Goal: Task Accomplishment & Management: Manage account settings

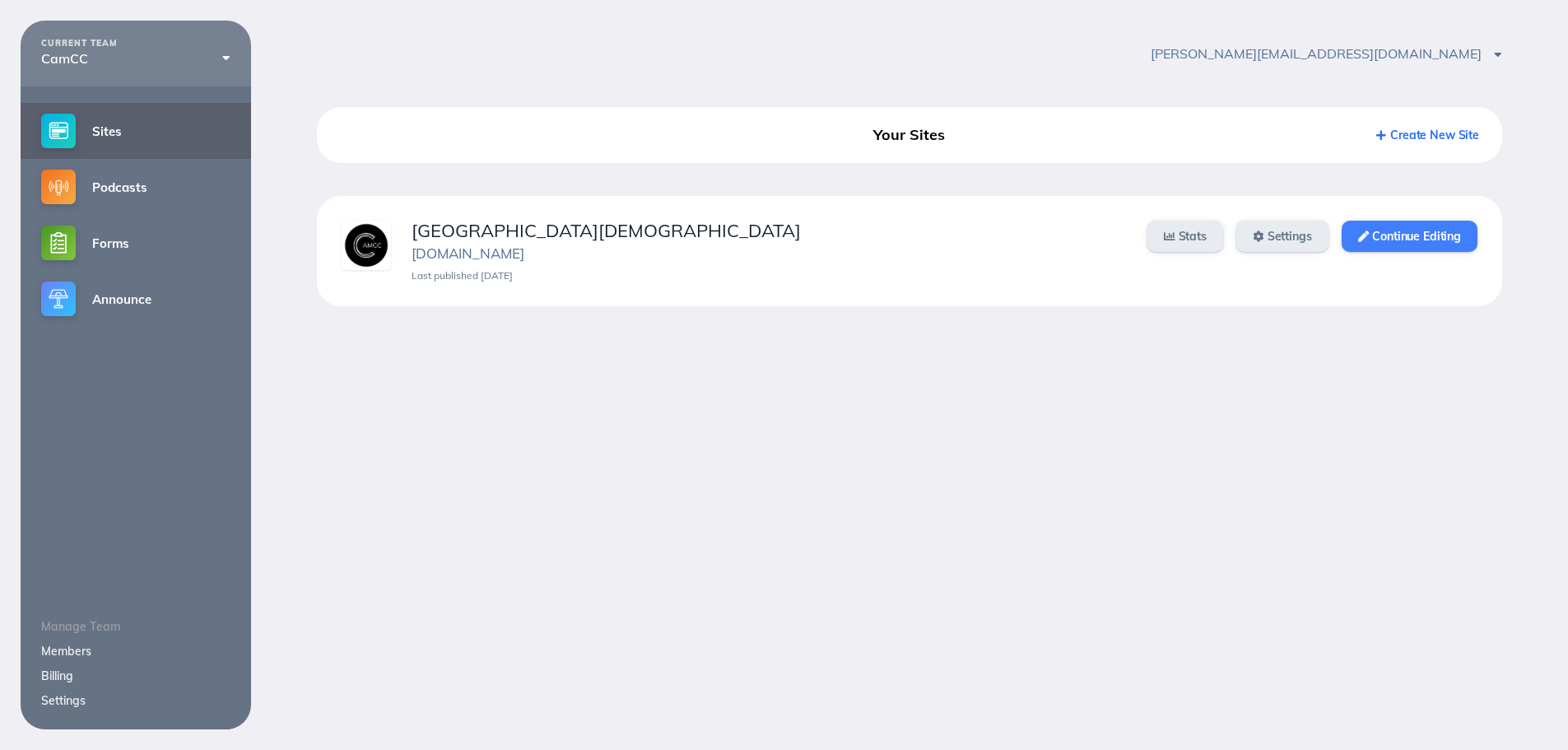
click at [1359, 228] on link "Continue Editing" at bounding box center [1410, 236] width 136 height 31
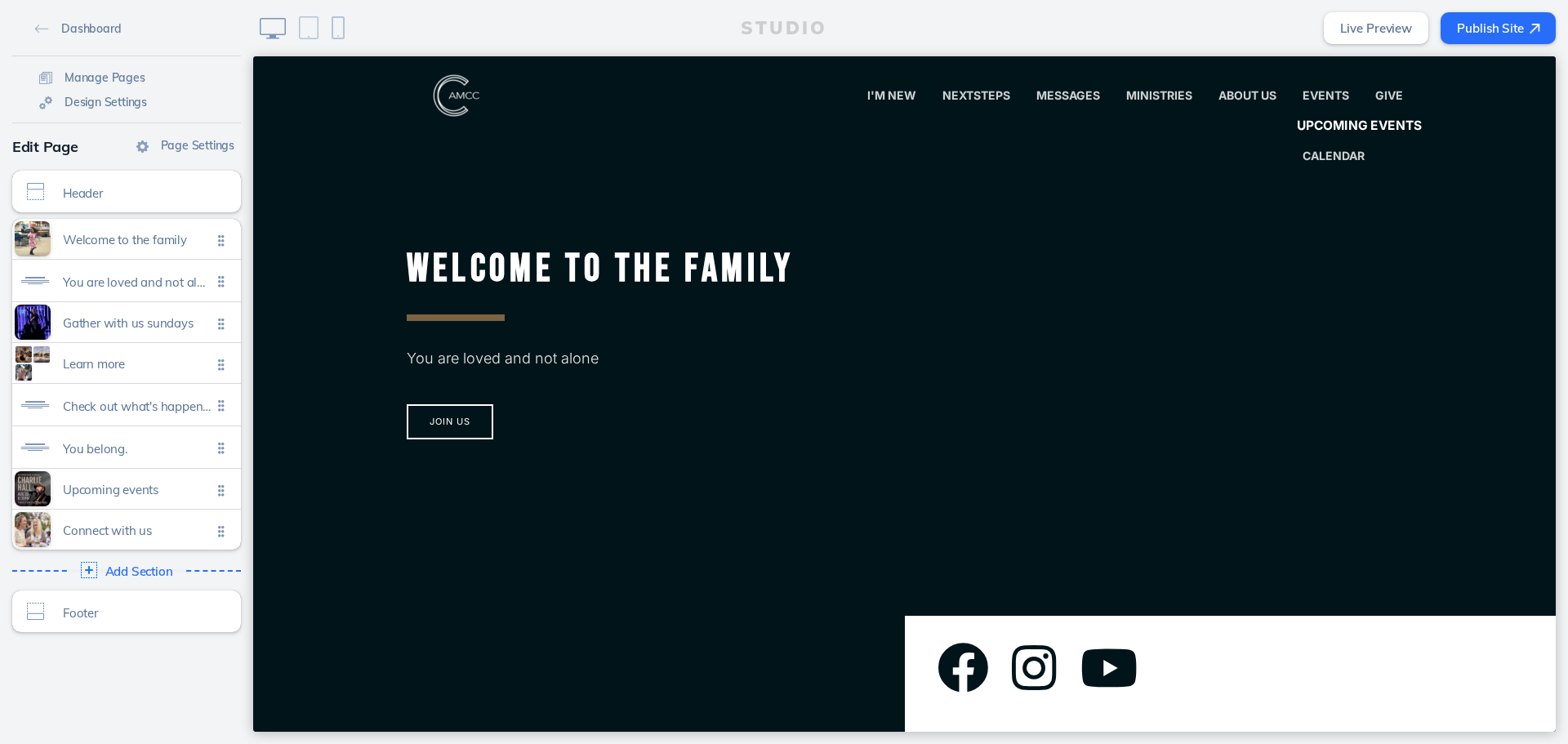
click at [1317, 116] on link "Upcoming Events" at bounding box center [1359, 126] width 154 height 33
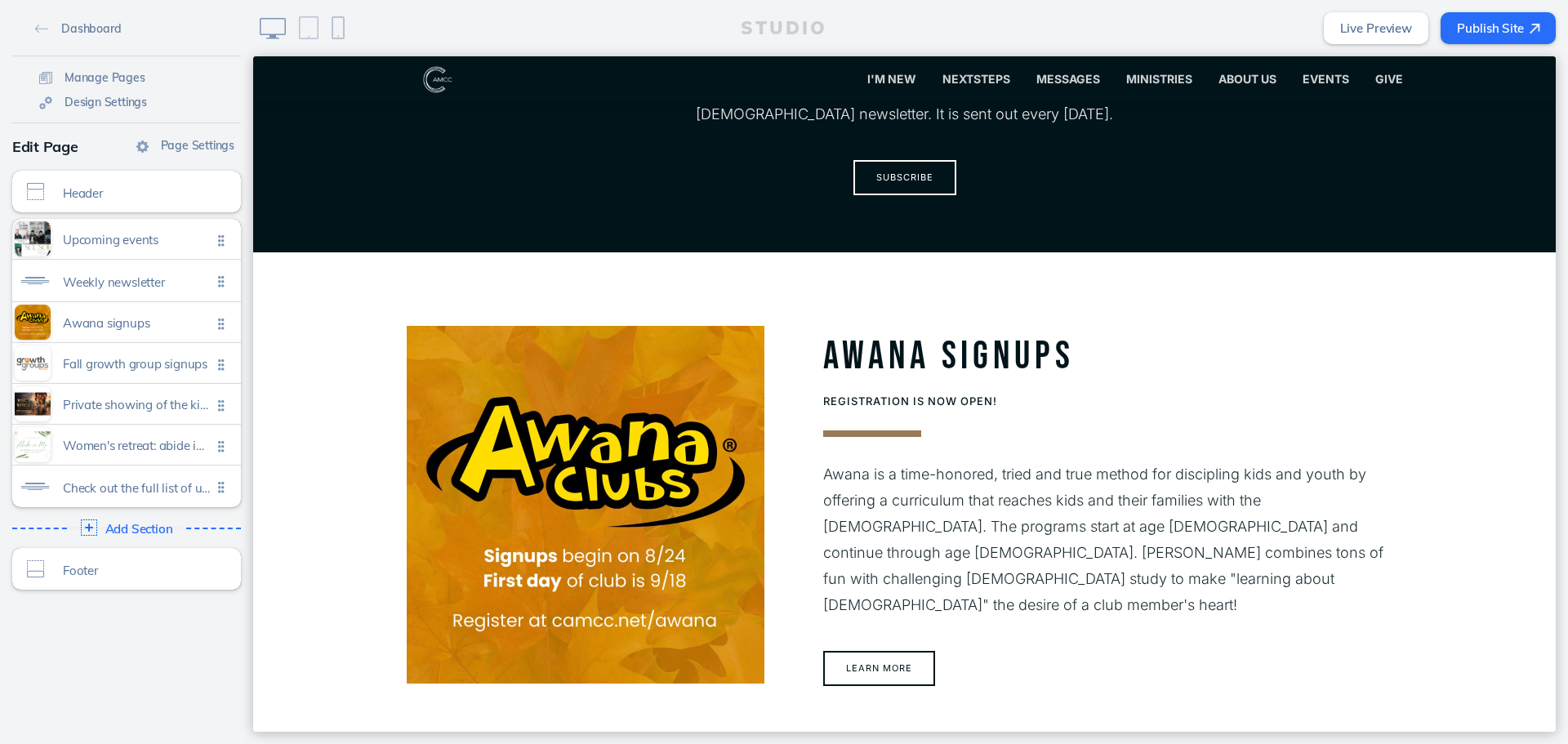
scroll to position [653, 0]
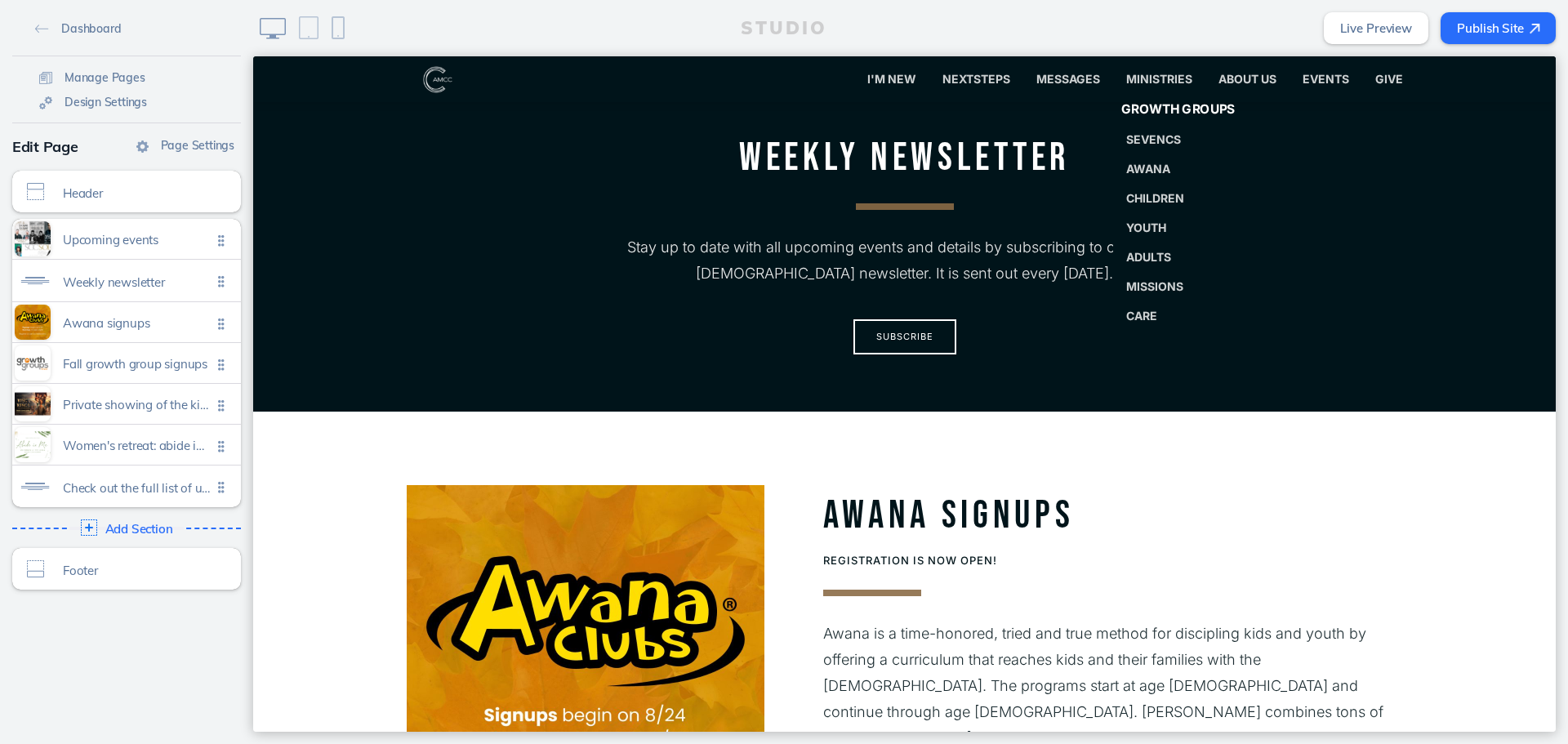
click at [1170, 109] on span "Growth Groups" at bounding box center [1178, 109] width 114 height 15
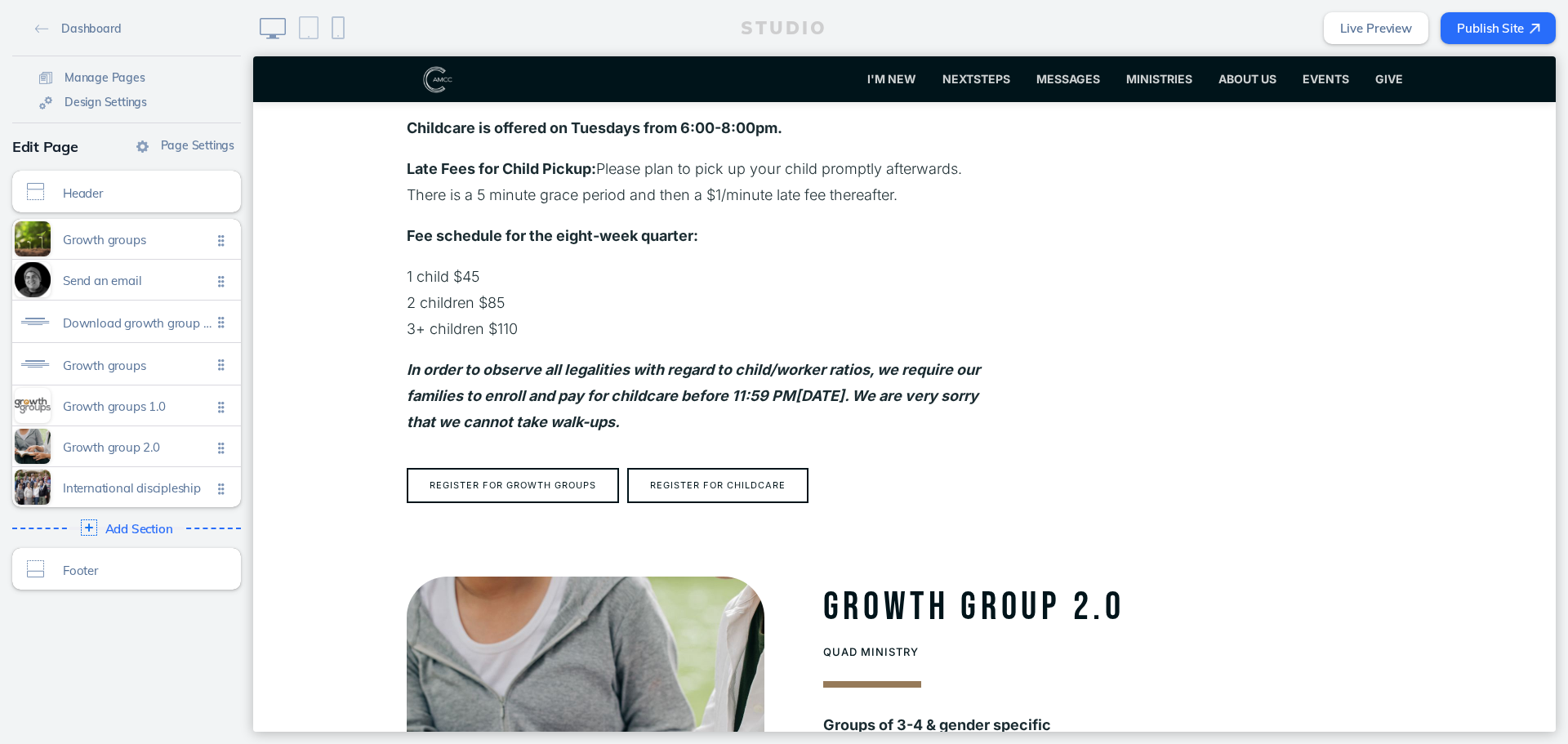
scroll to position [2287, 0]
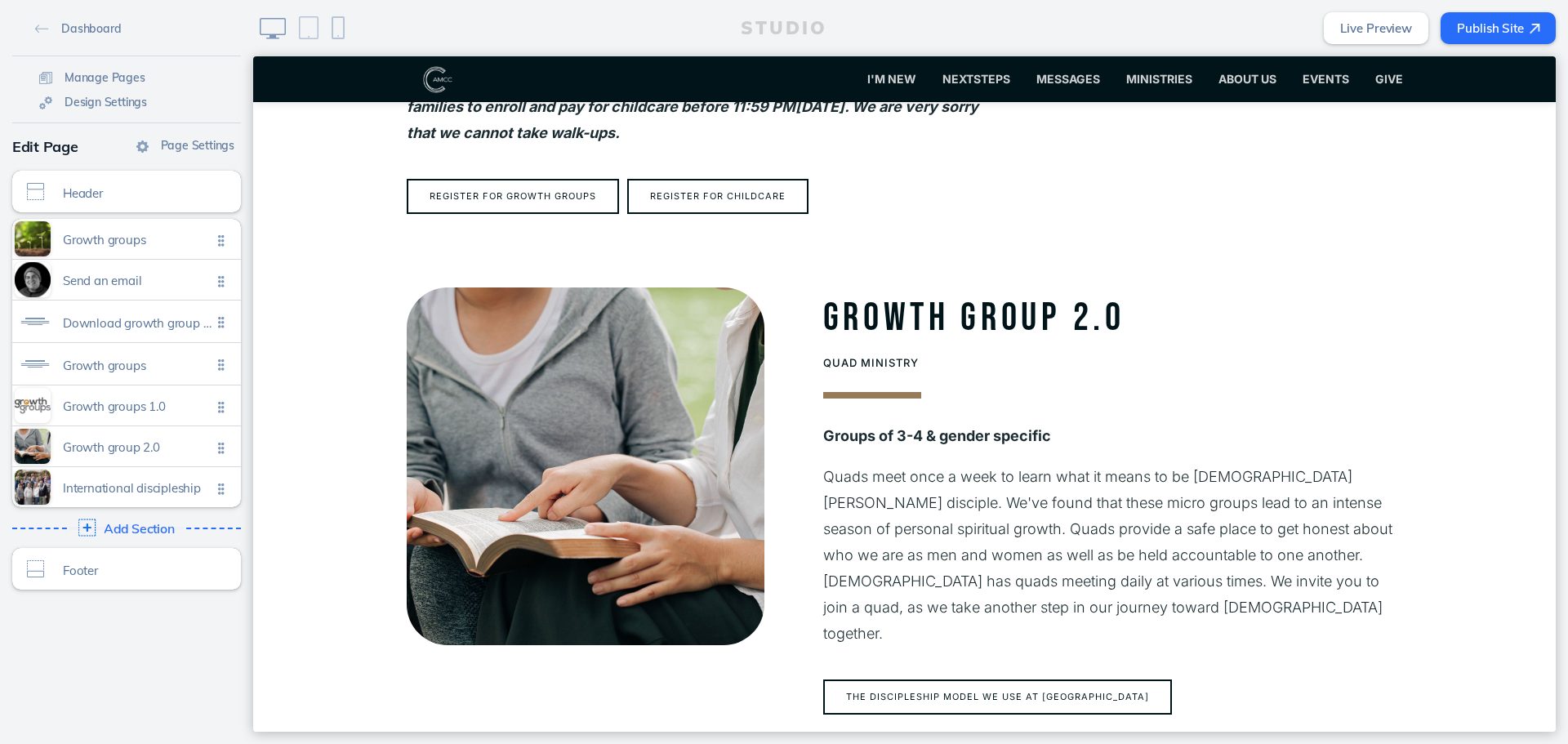
click at [135, 535] on span "Add Section" at bounding box center [139, 529] width 71 height 14
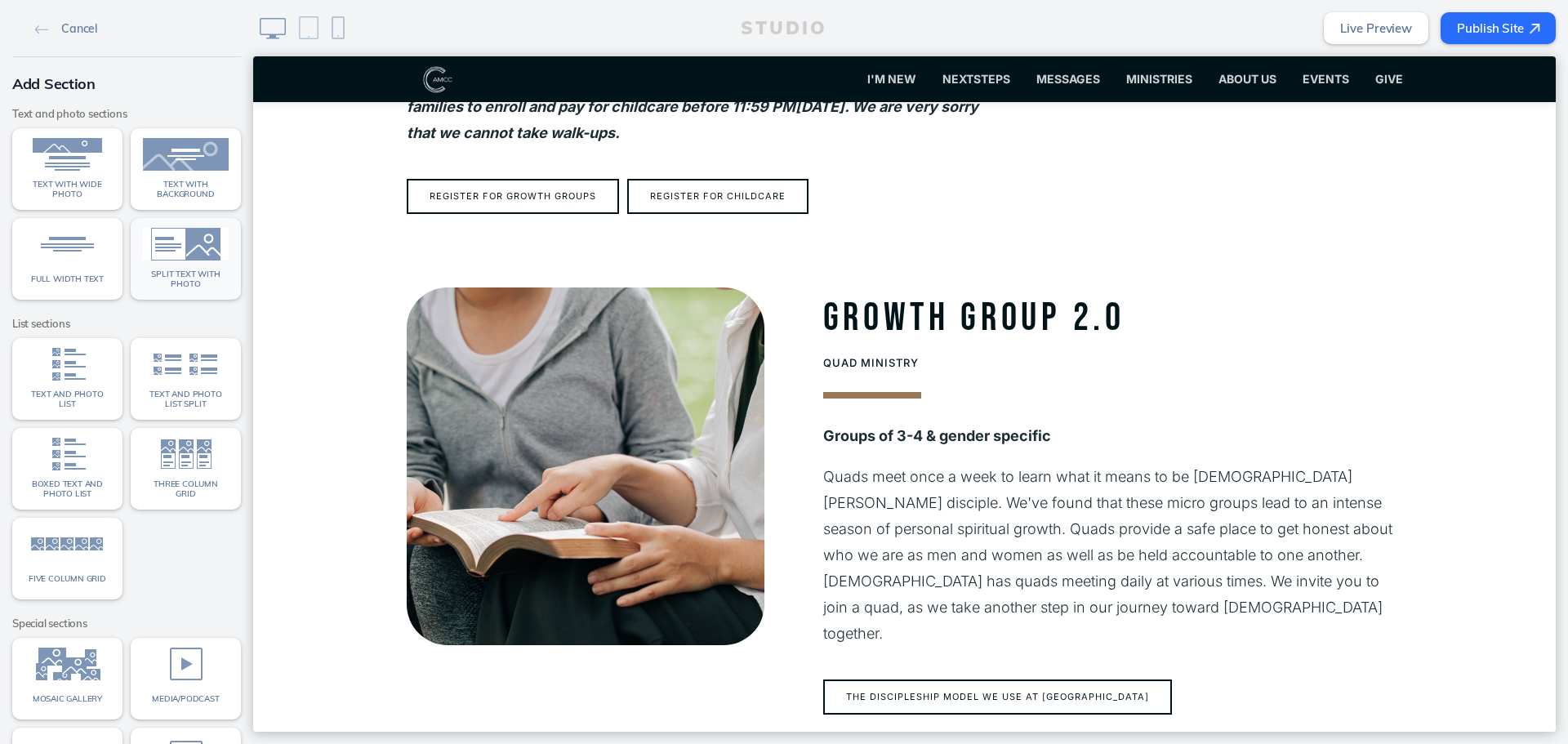
click at [166, 261] on link "Split text with photo" at bounding box center [185, 258] width 110 height 82
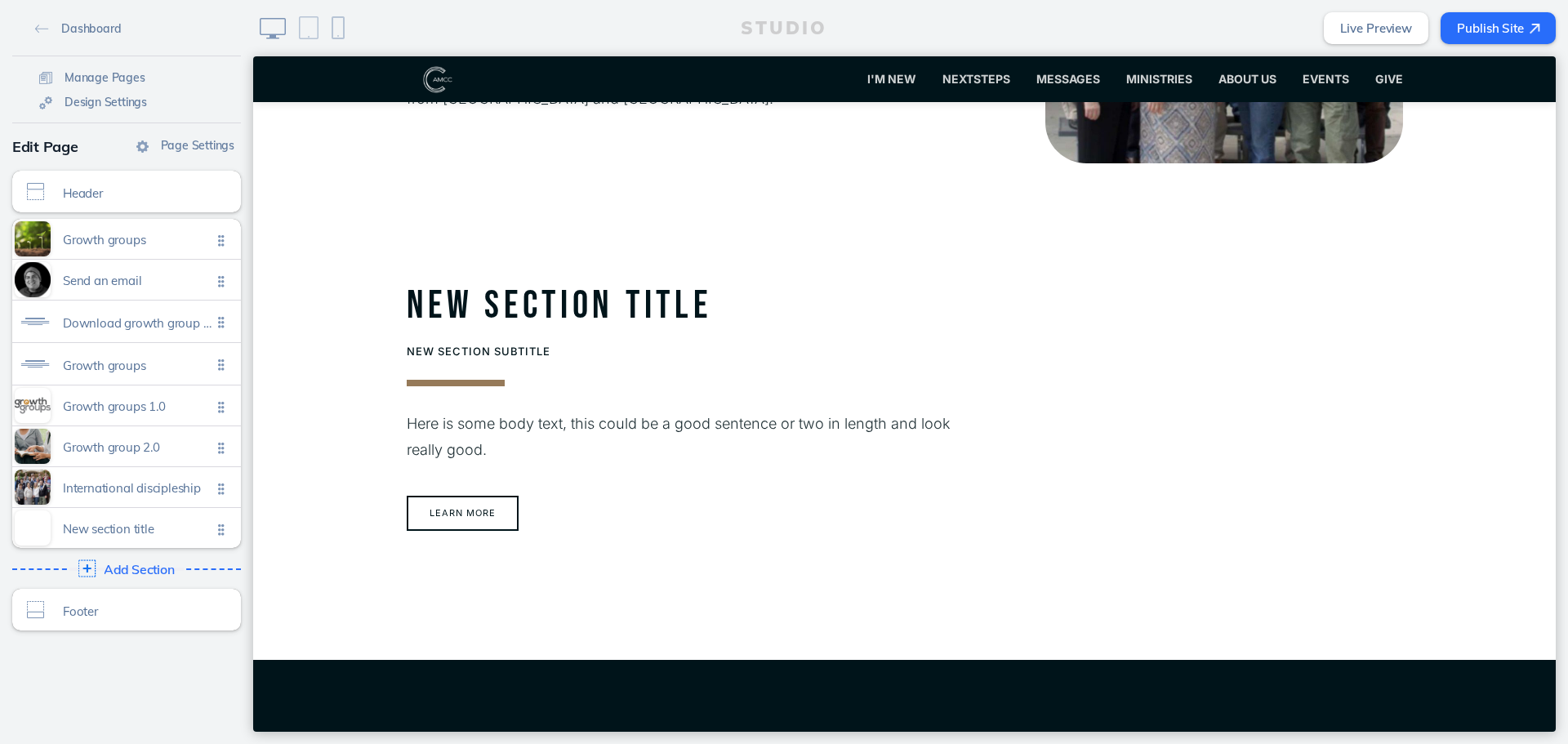
scroll to position [3273, 0]
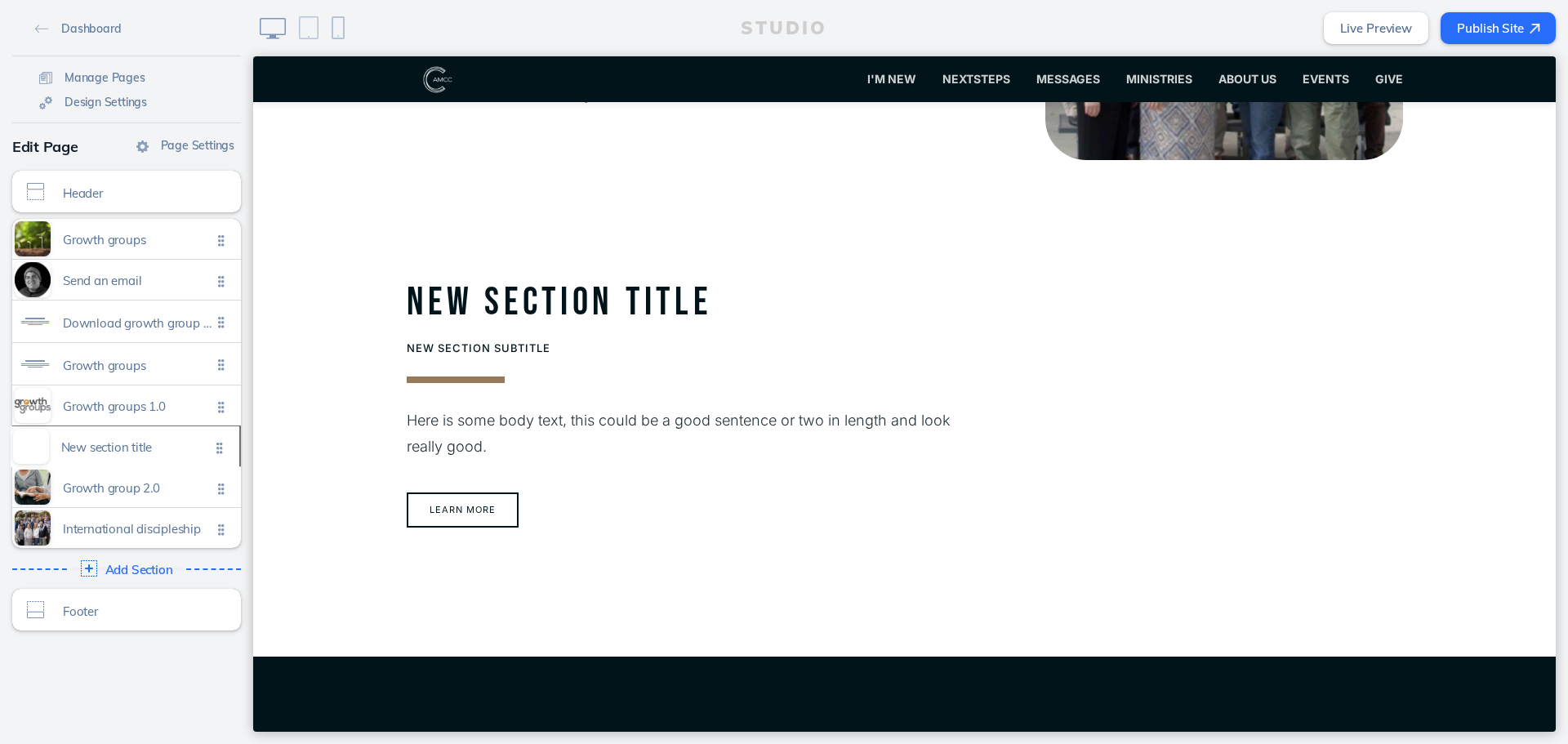
drag, startPoint x: 209, startPoint y: 527, endPoint x: 213, endPoint y: 446, distance: 81.1
click at [213, 446] on ul "Growth groups Click to edit Send an email Click to edit Download growth group h…" at bounding box center [127, 383] width 229 height 330
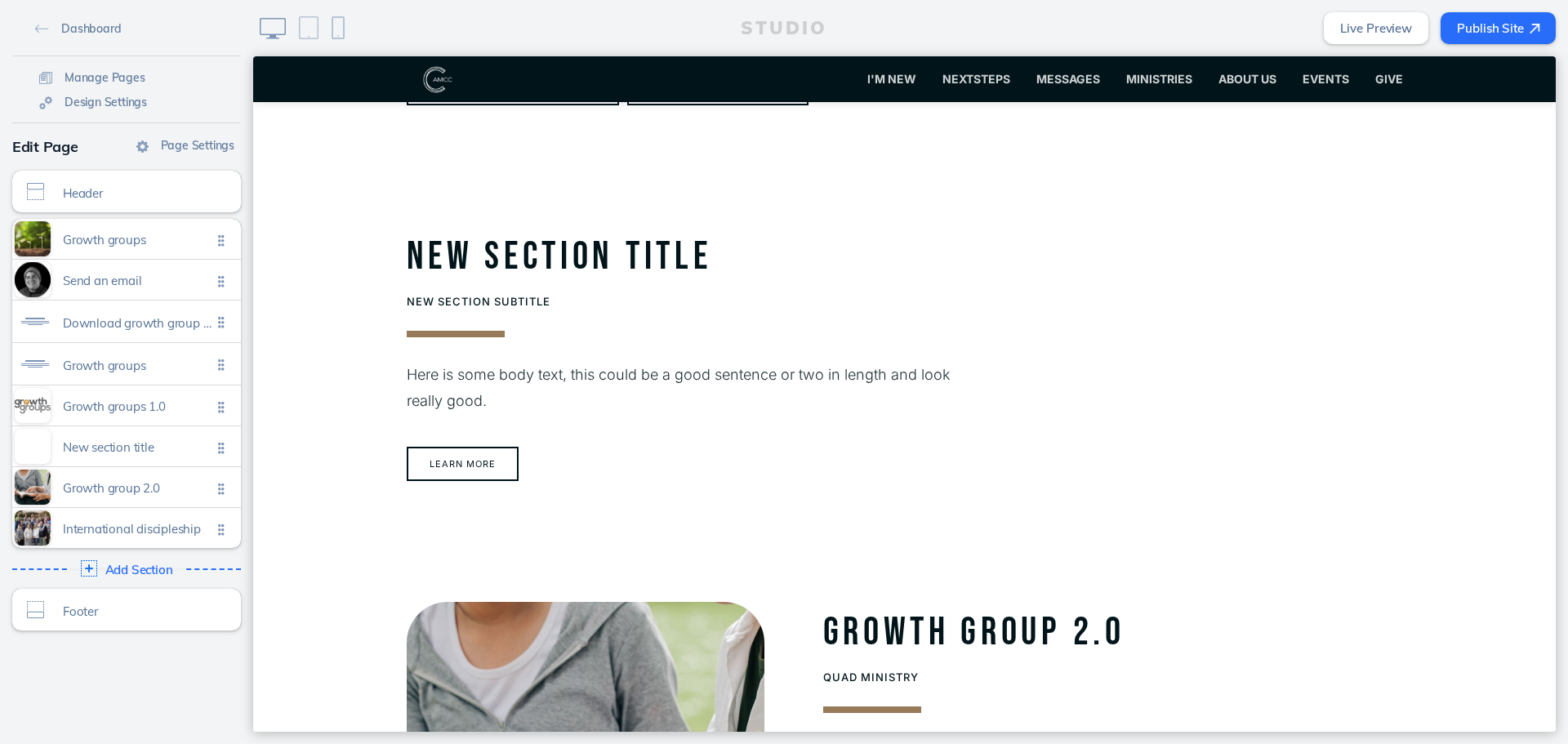
scroll to position [2421, 0]
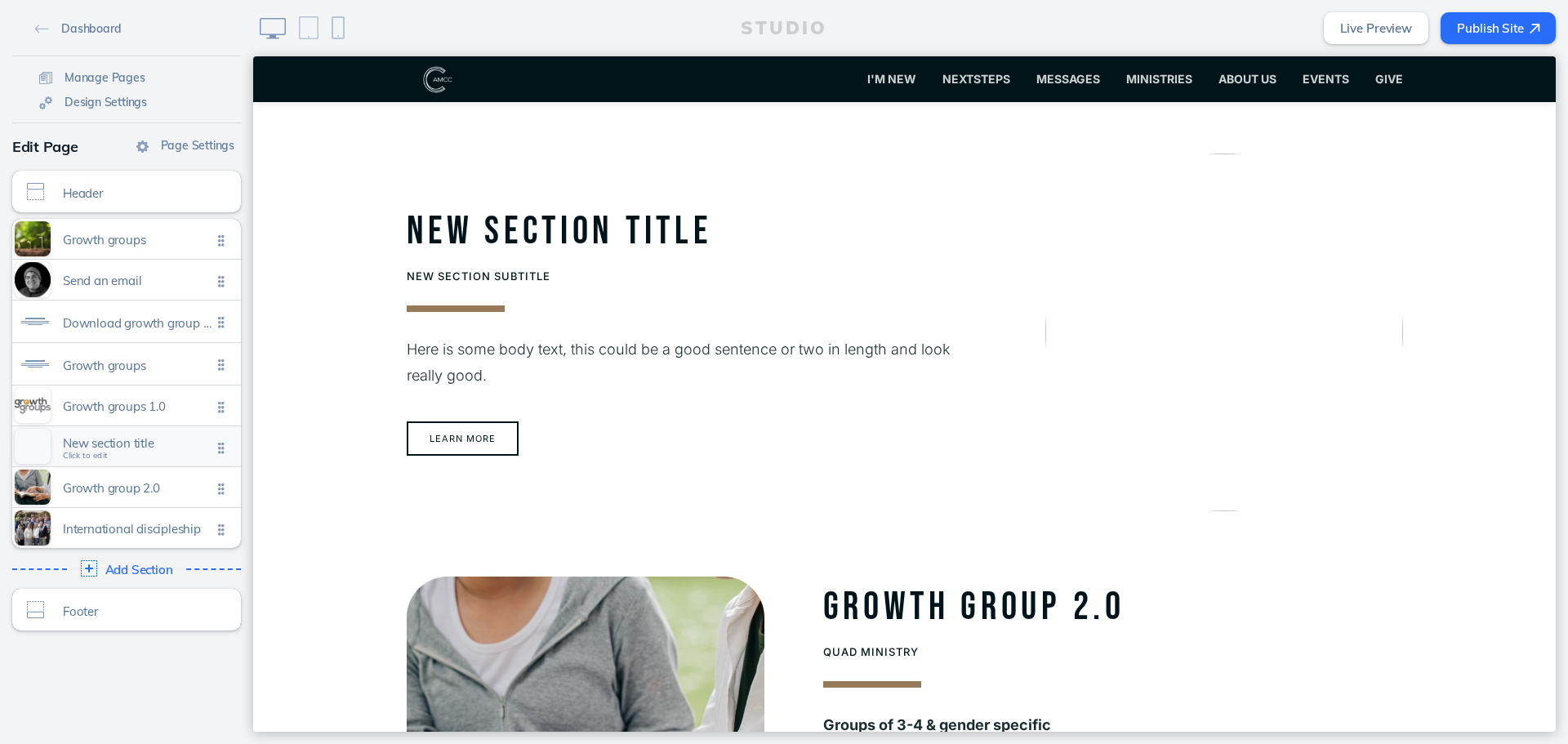
click at [98, 442] on span "New section title" at bounding box center [137, 443] width 149 height 14
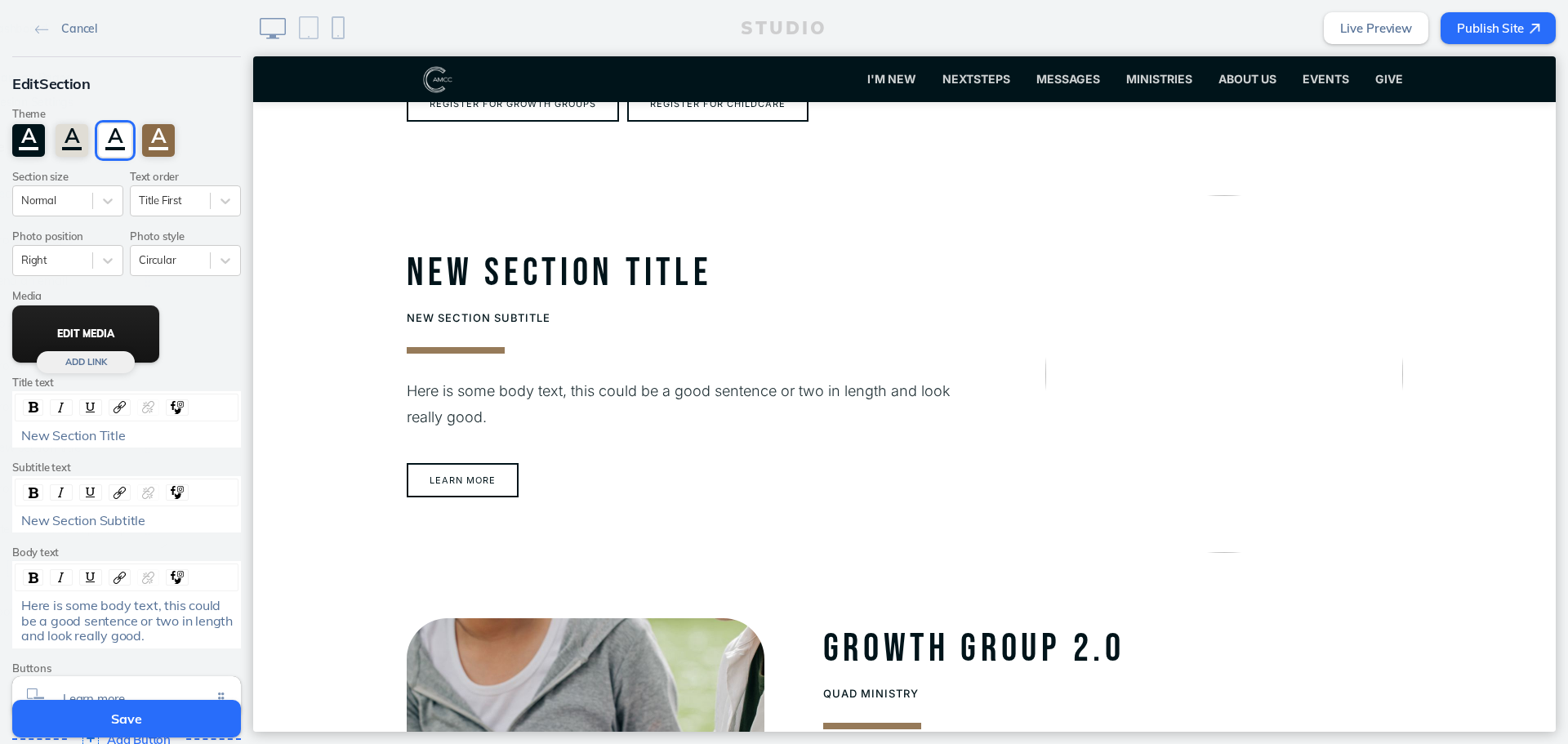
scroll to position [2376, 0]
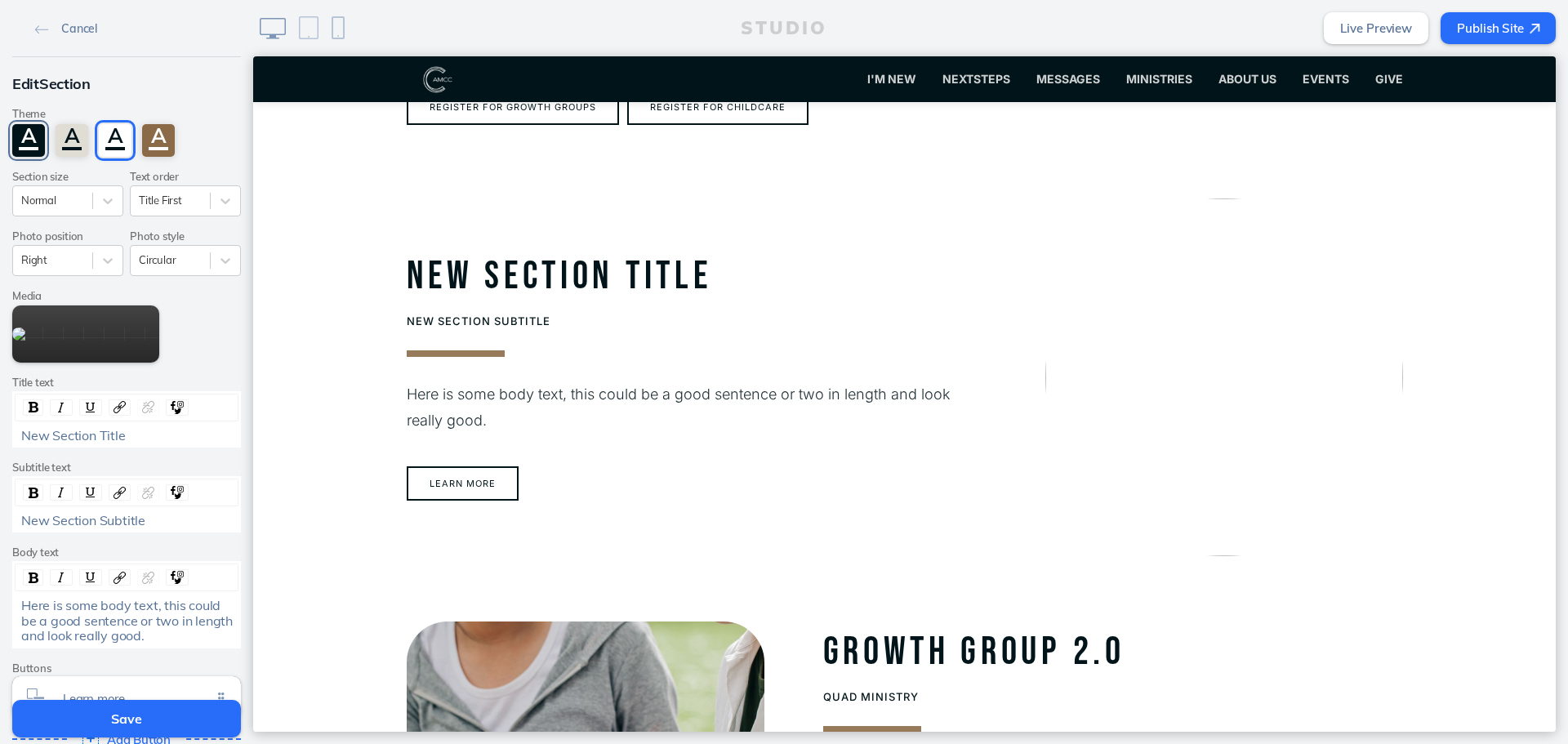
click at [23, 133] on div "A" at bounding box center [29, 140] width 33 height 33
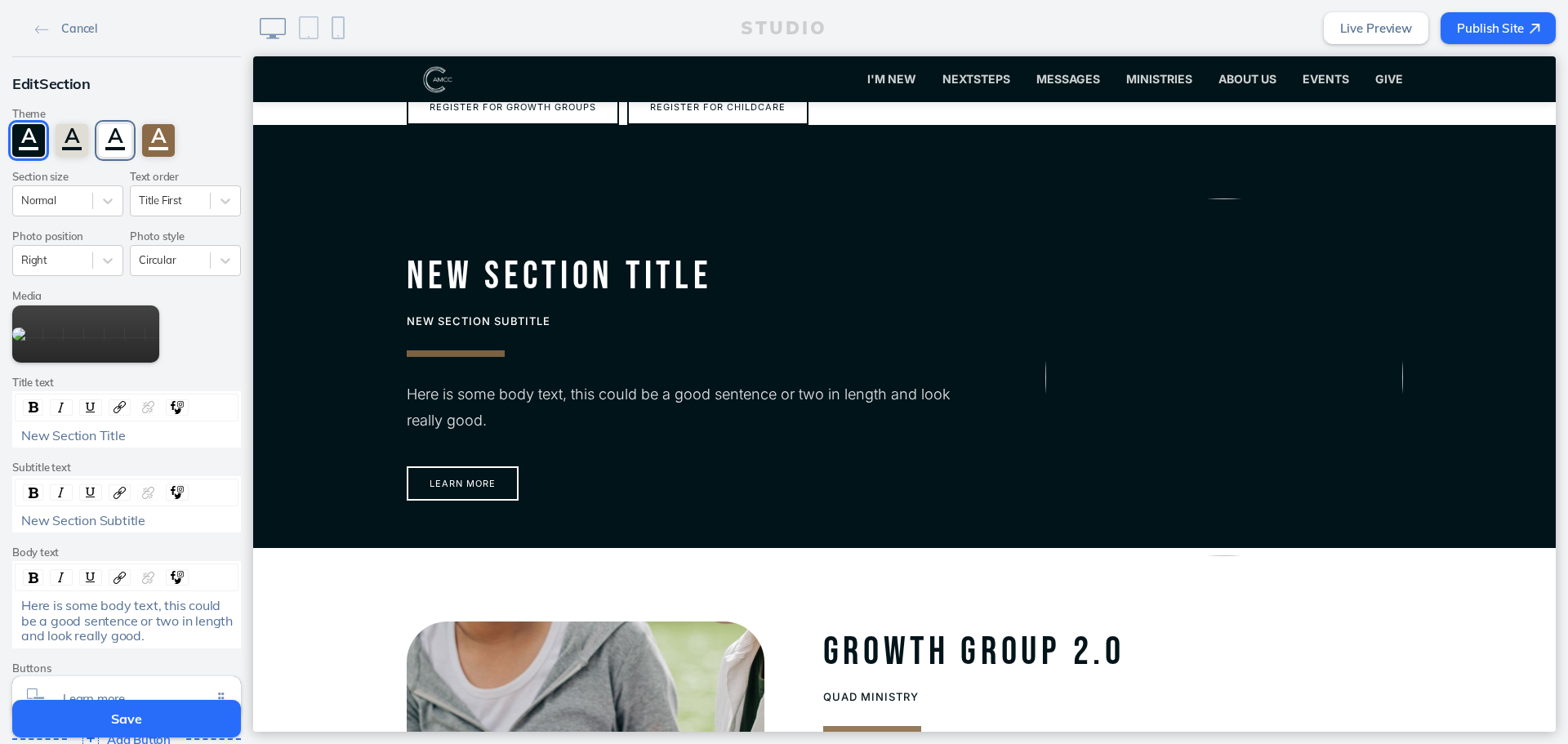
click at [123, 141] on div "A" at bounding box center [115, 140] width 33 height 33
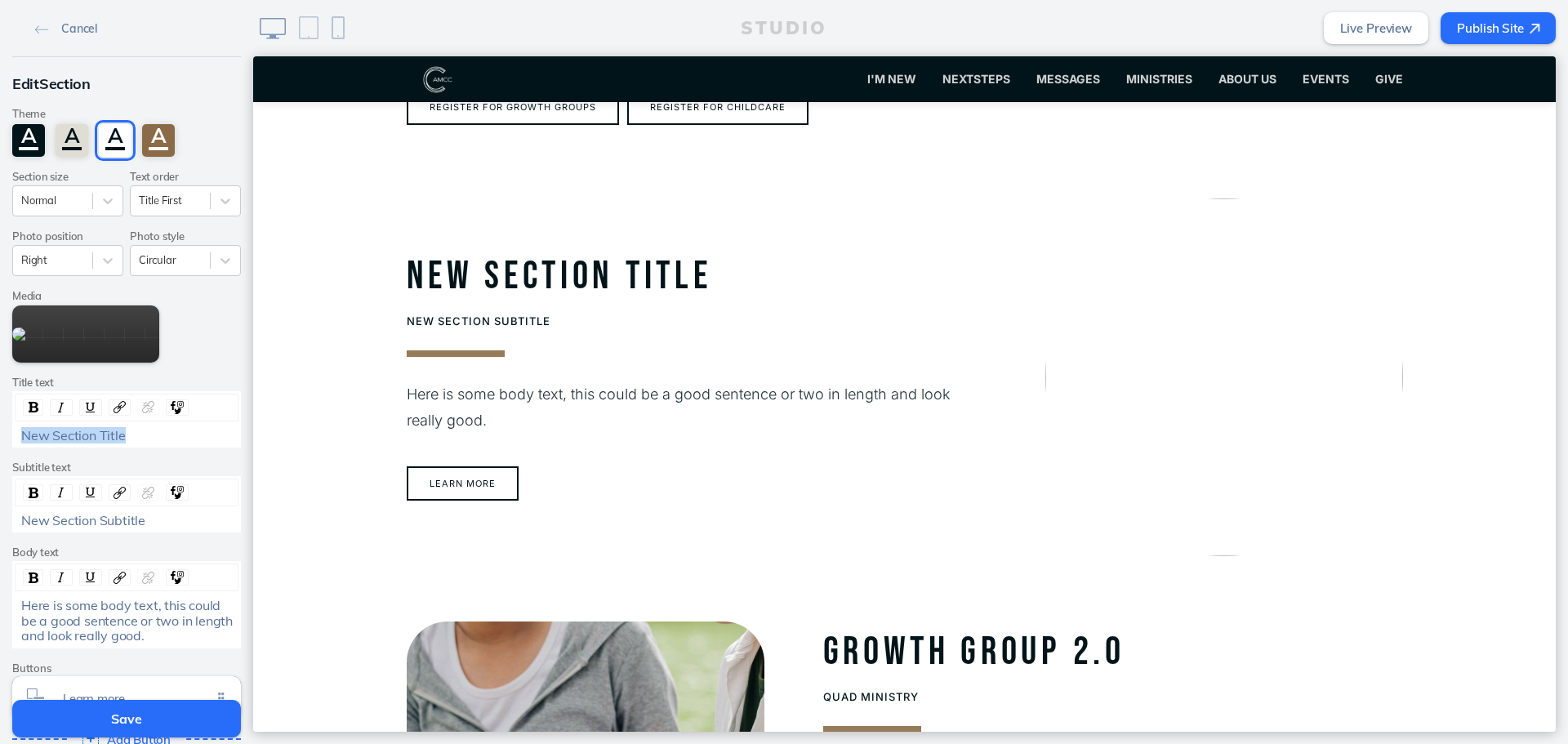
drag, startPoint x: 165, startPoint y: 437, endPoint x: -18, endPoint y: 436, distance: 183.0
click at [0, 436] on html "Cancel Edit Section Theme A A A A Section size Normal Text order Title First Ph…" at bounding box center [784, 372] width 1568 height 744
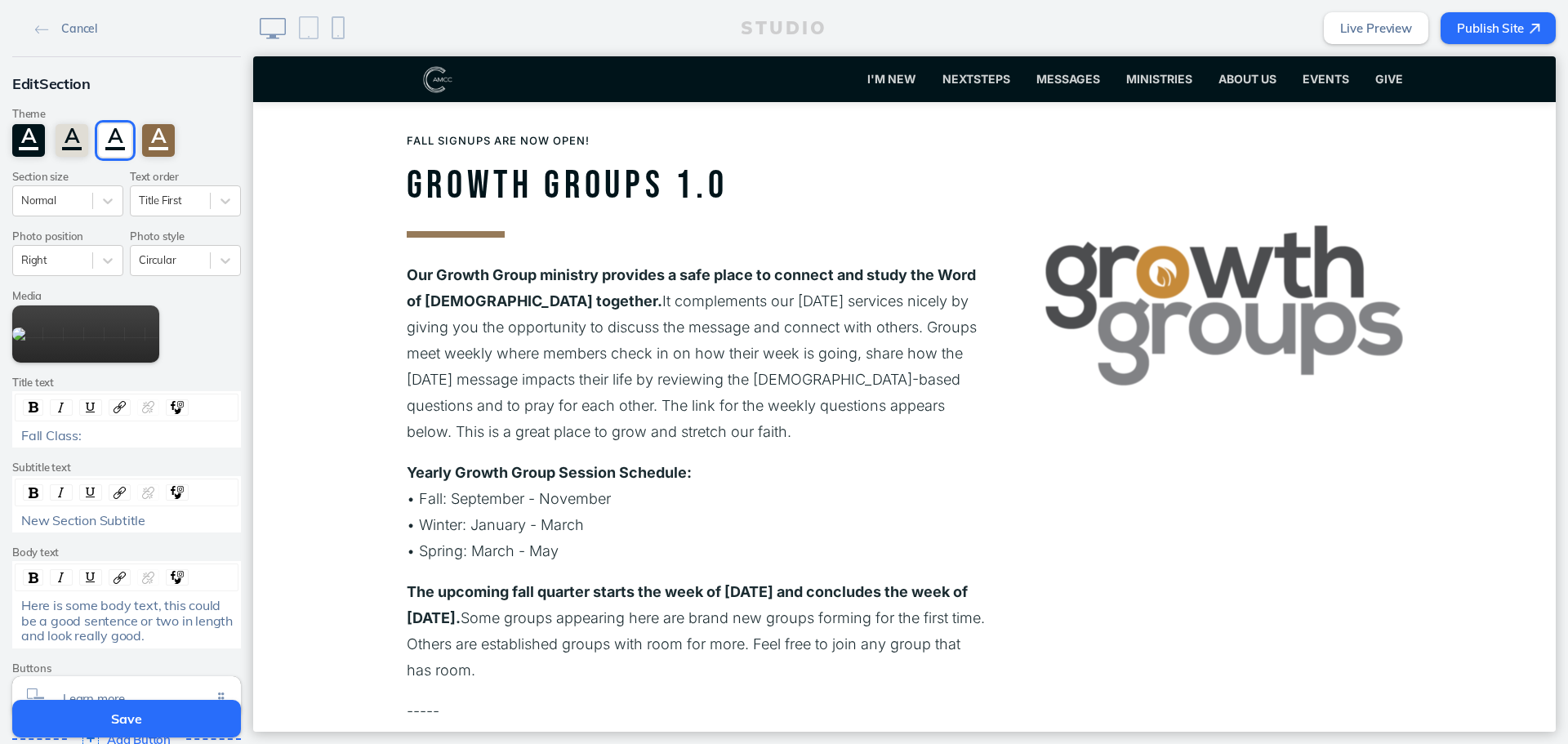
scroll to position [1069, 0]
